Goal: Task Accomplishment & Management: Use online tool/utility

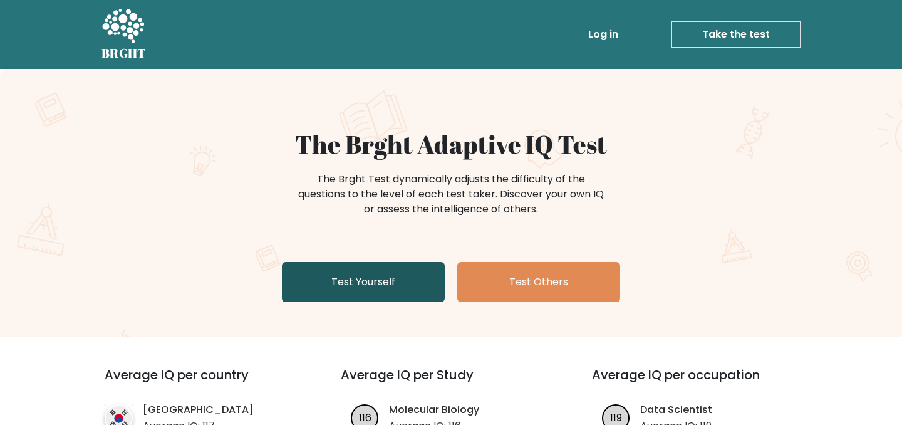
scroll to position [48, 0]
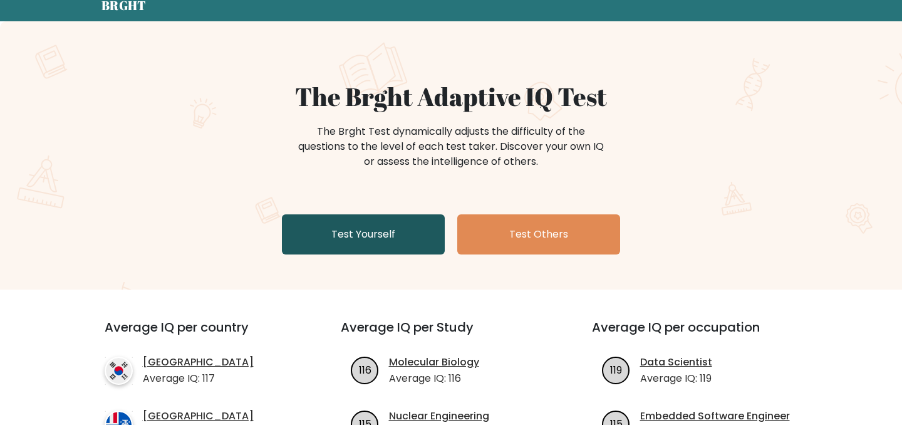
click at [405, 237] on link "Test Yourself" at bounding box center [363, 234] width 163 height 40
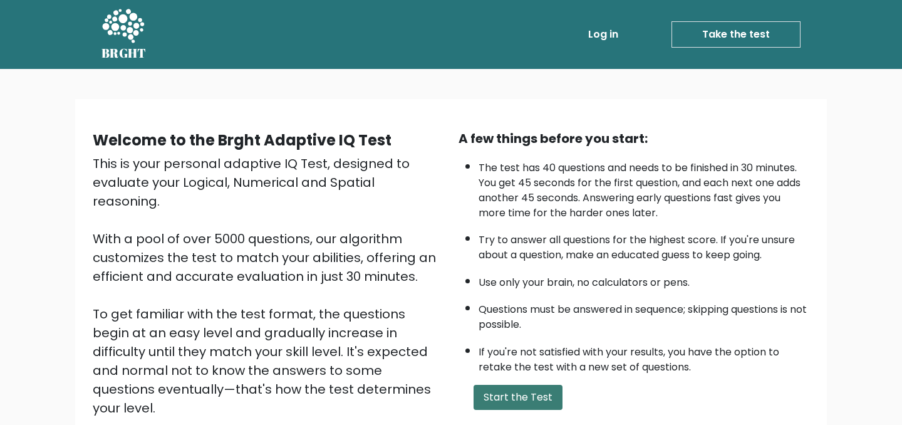
click at [516, 400] on button "Start the Test" at bounding box center [518, 397] width 89 height 25
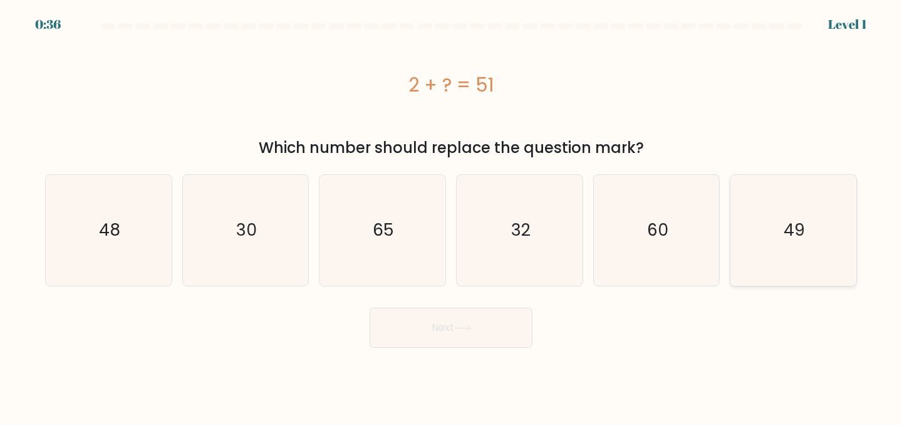
click at [798, 252] on icon "49" at bounding box center [793, 230] width 111 height 111
click at [452, 216] on input "f. 49" at bounding box center [451, 213] width 1 height 3
radio input "true"
click at [767, 263] on icon "49" at bounding box center [794, 230] width 110 height 110
click at [452, 216] on input "f. 49" at bounding box center [451, 213] width 1 height 3
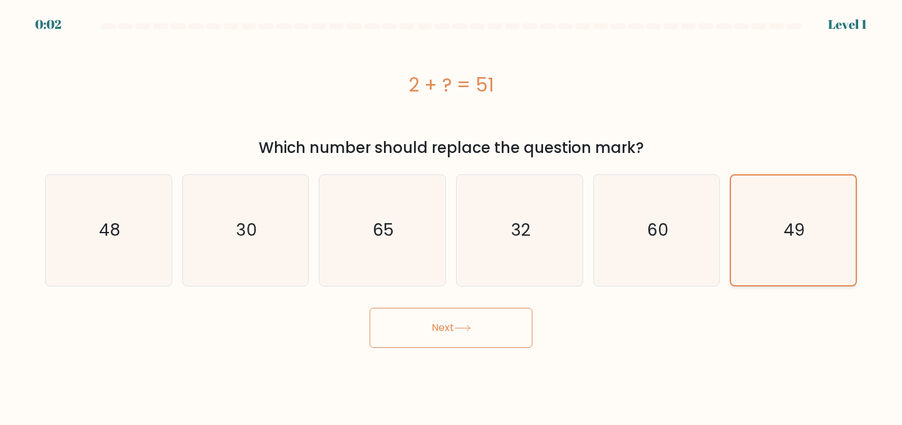
click at [785, 257] on icon "49" at bounding box center [794, 230] width 110 height 110
click at [452, 216] on input "f. 49" at bounding box center [451, 213] width 1 height 3
click at [469, 339] on button "Next" at bounding box center [451, 328] width 163 height 40
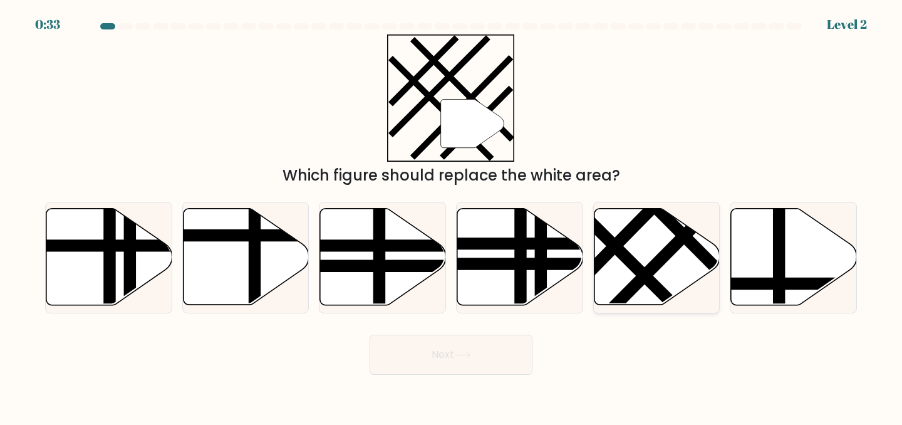
click at [660, 241] on icon at bounding box center [657, 257] width 126 height 96
click at [452, 216] on input "e." at bounding box center [451, 213] width 1 height 3
radio input "true"
click at [477, 355] on button "Next" at bounding box center [451, 355] width 163 height 40
